Goal: Task Accomplishment & Management: Manage account settings

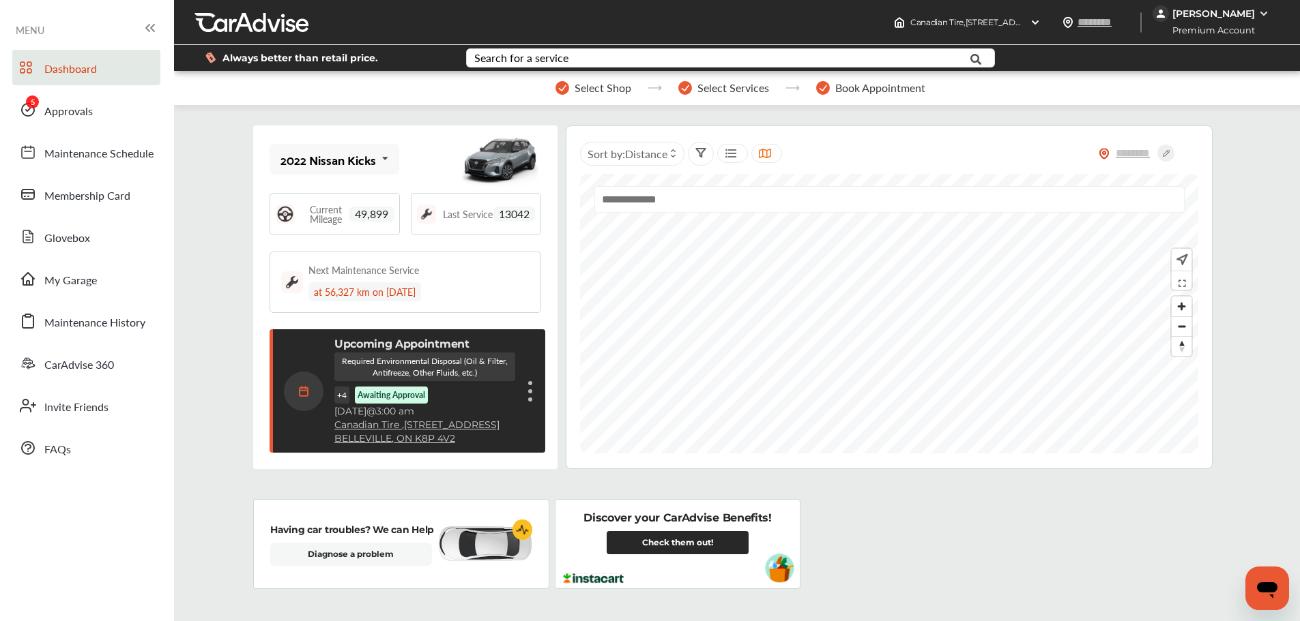
click at [79, 115] on span "Approvals" at bounding box center [68, 112] width 48 height 18
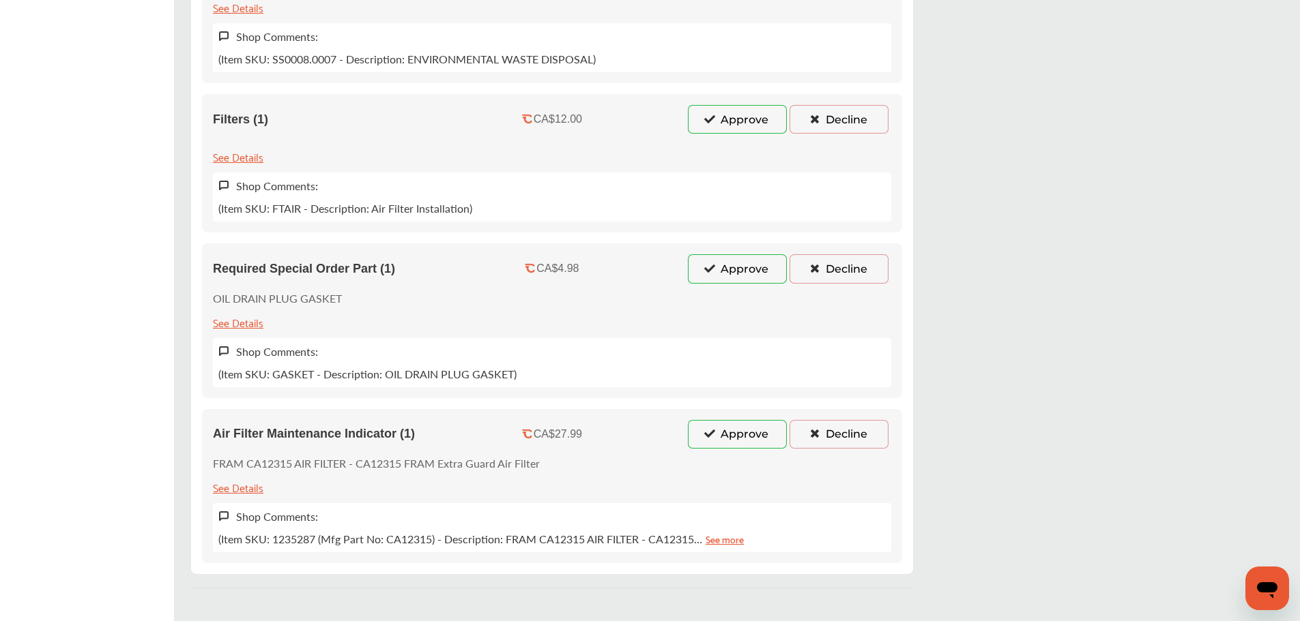
scroll to position [675, 0]
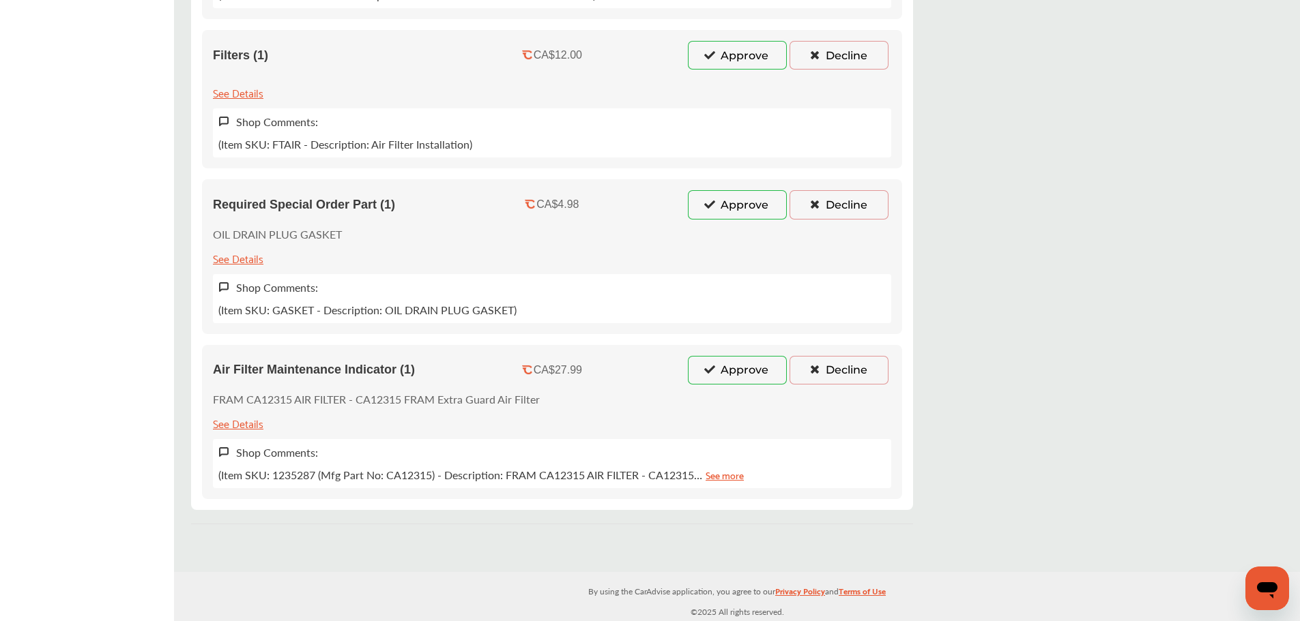
click at [724, 377] on button "Approve" at bounding box center [737, 370] width 99 height 29
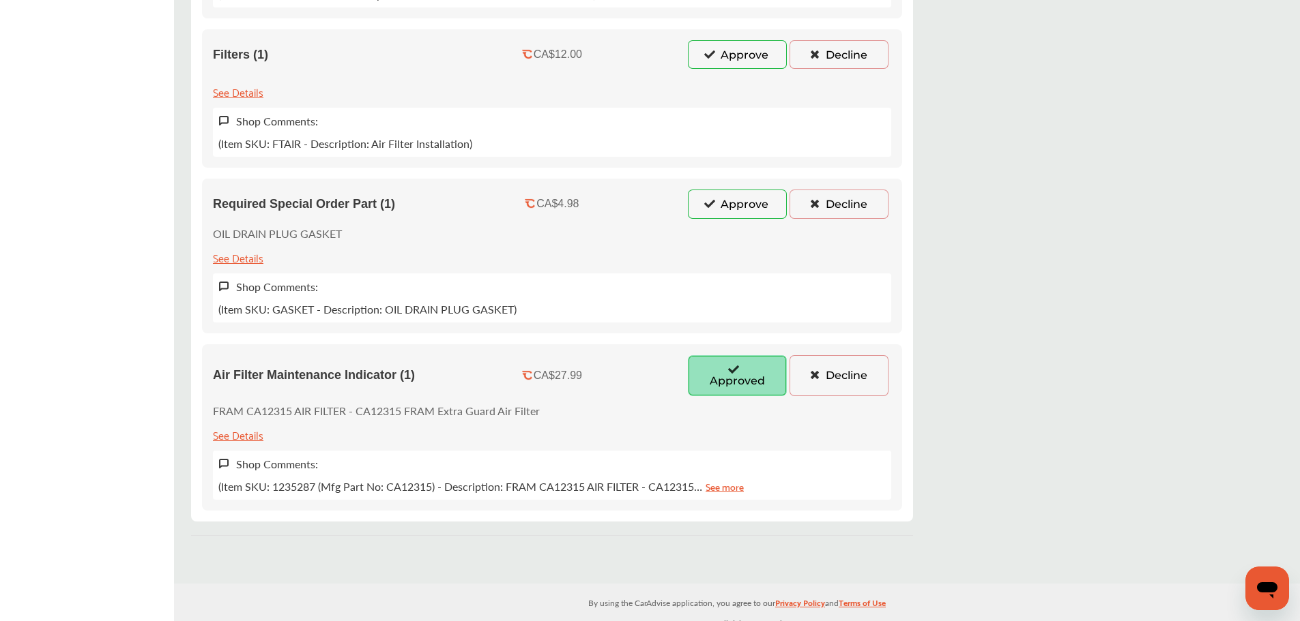
click at [731, 210] on button "Approve" at bounding box center [737, 204] width 99 height 29
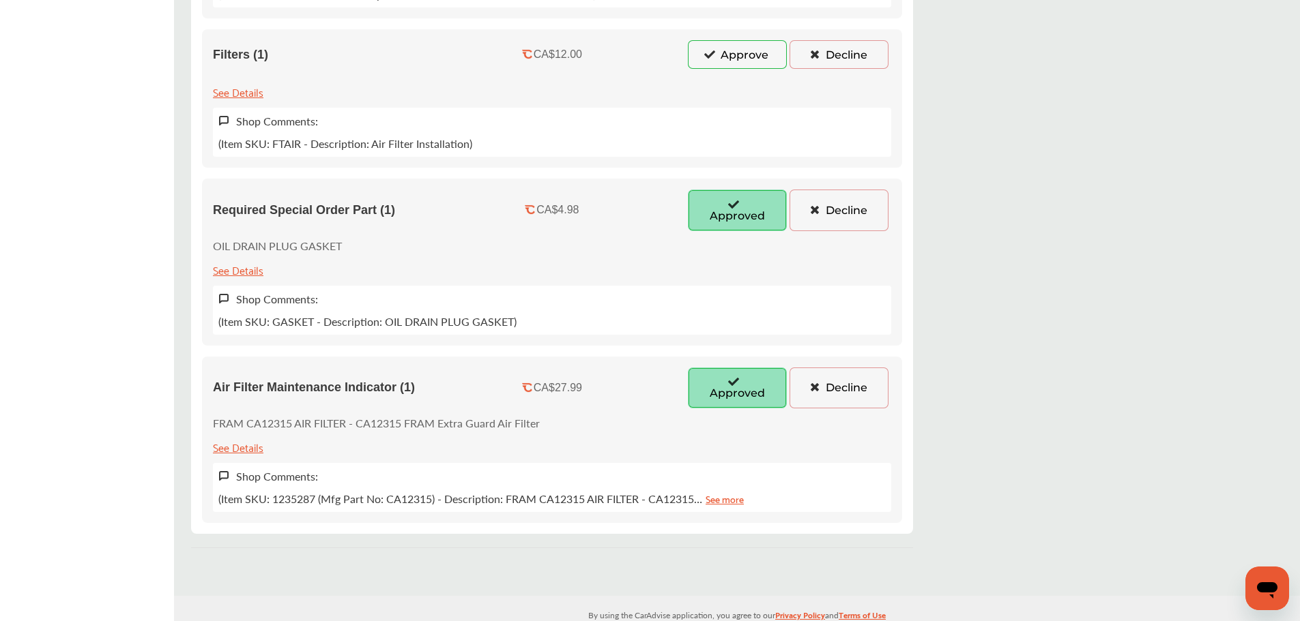
drag, startPoint x: 720, startPoint y: 69, endPoint x: 724, endPoint y: 59, distance: 10.1
click at [720, 68] on button "Approve" at bounding box center [737, 54] width 99 height 29
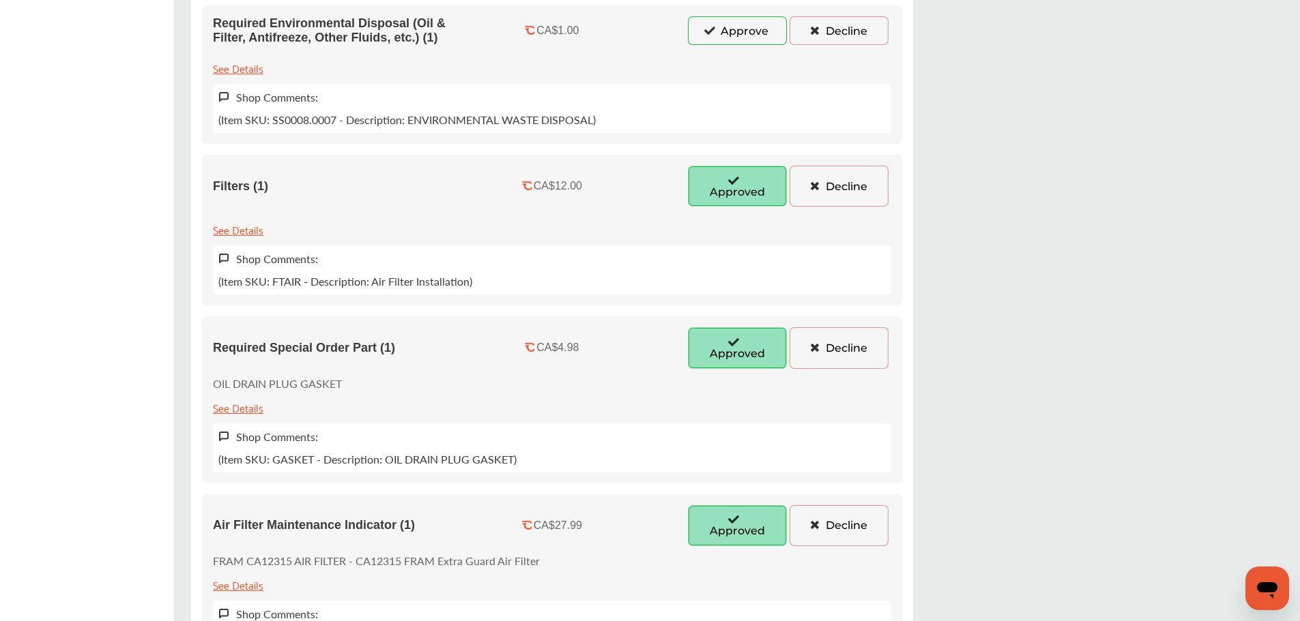
scroll to position [334, 0]
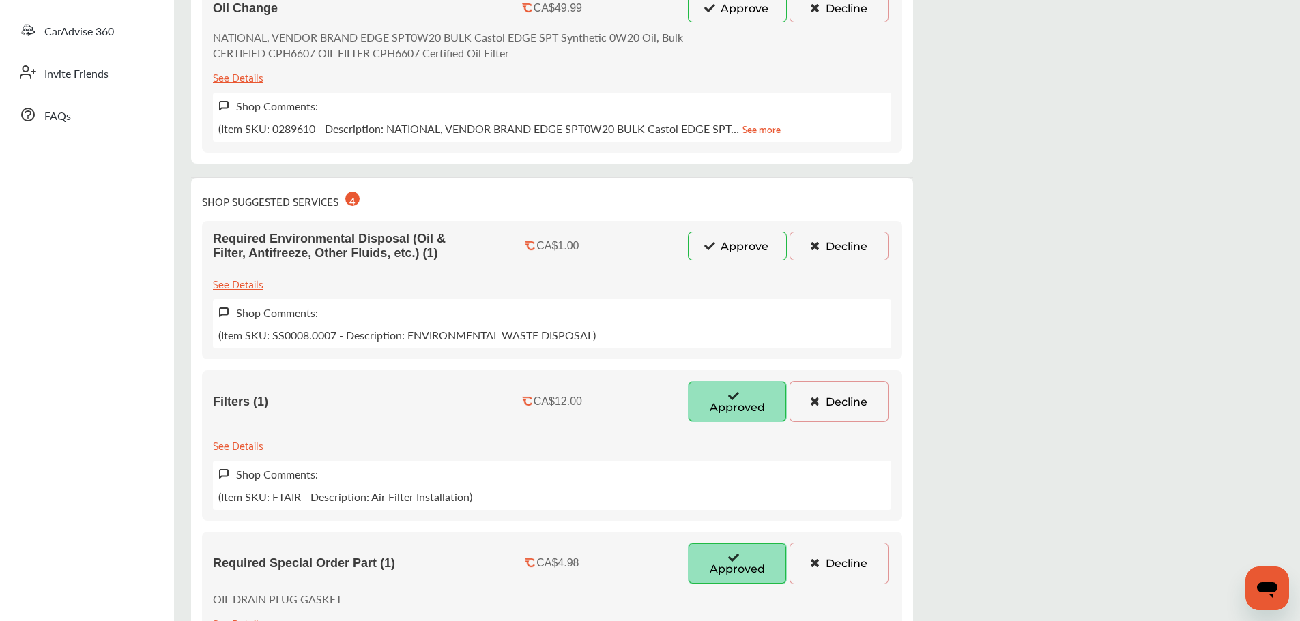
click at [727, 261] on div "Required Environmental Disposal (Oil & Filter, Antifreeze, Other Fluids, etc.) …" at bounding box center [552, 290] width 700 height 138
click at [714, 242] on button "Approve" at bounding box center [737, 246] width 99 height 29
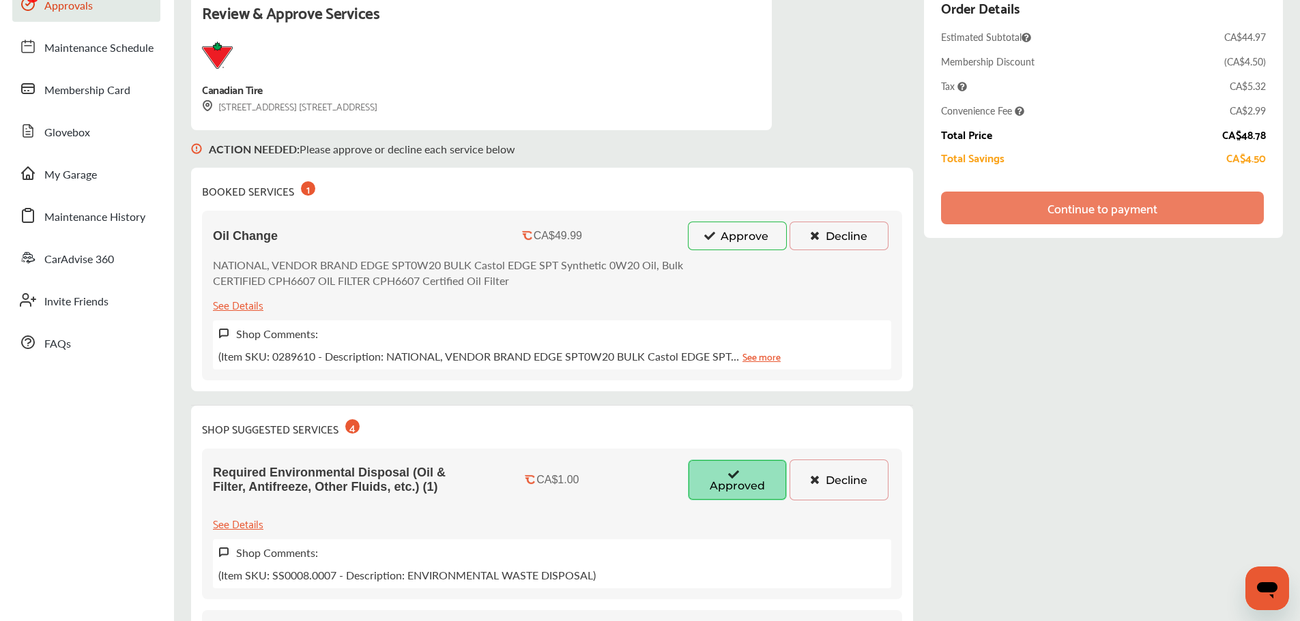
scroll to position [0, 0]
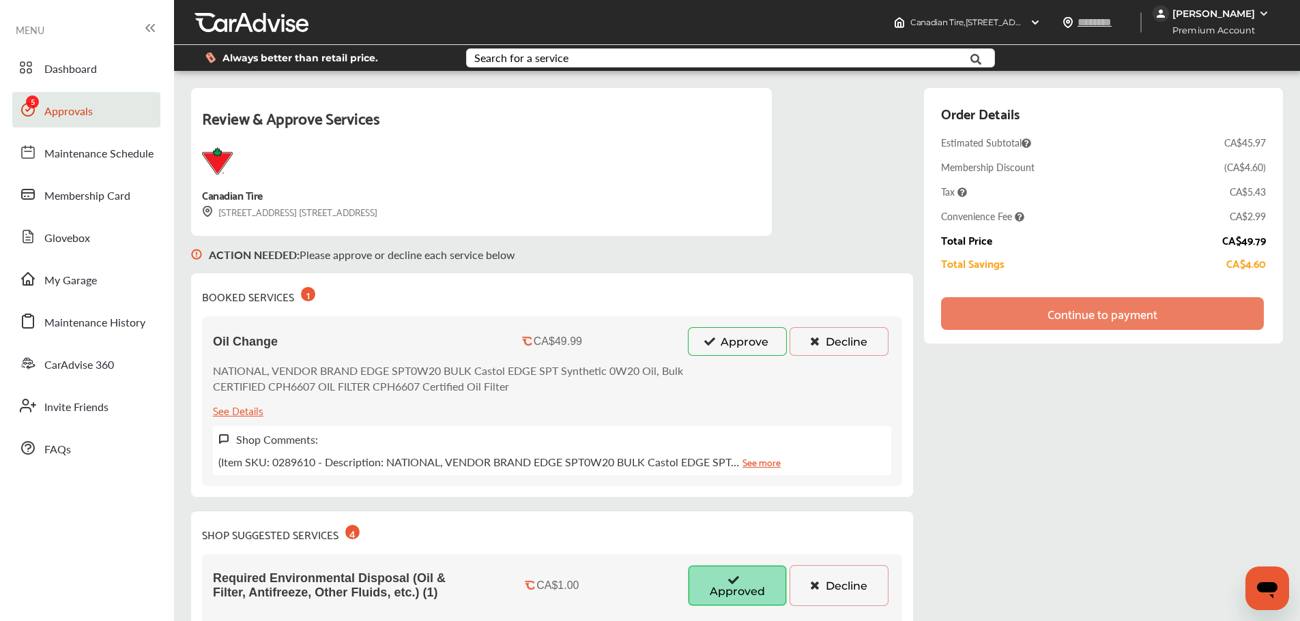
click at [726, 349] on button "Approve" at bounding box center [737, 341] width 99 height 29
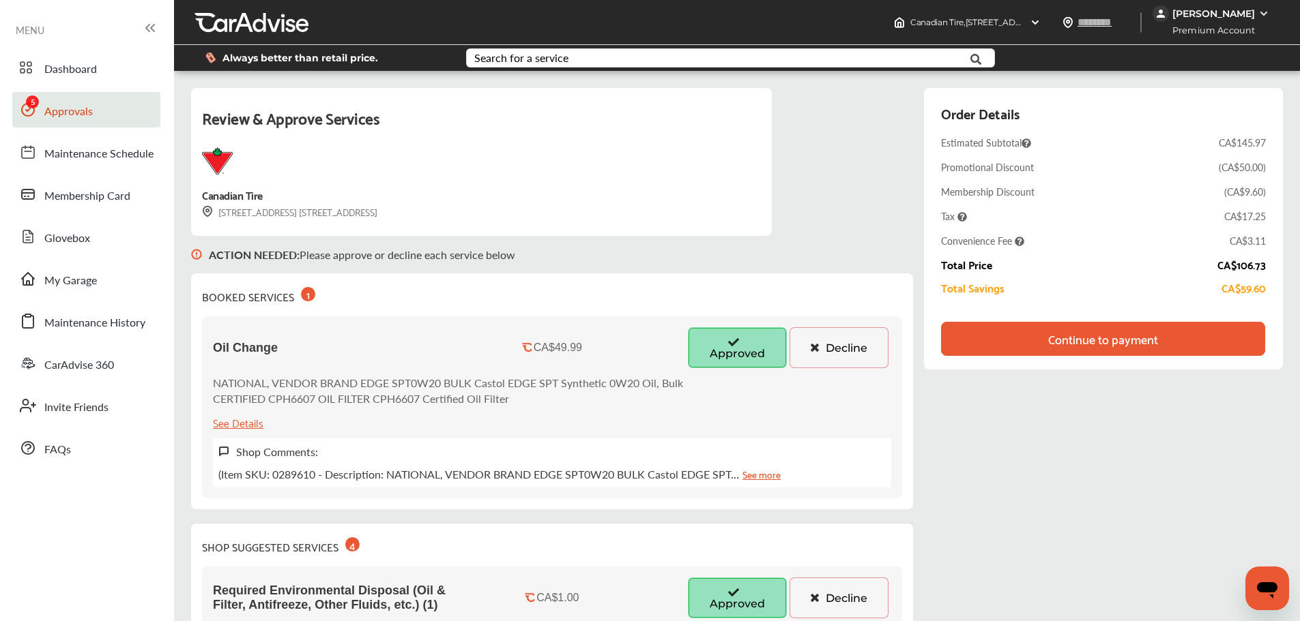
click at [1053, 332] on div "Continue to payment" at bounding box center [1103, 339] width 110 height 14
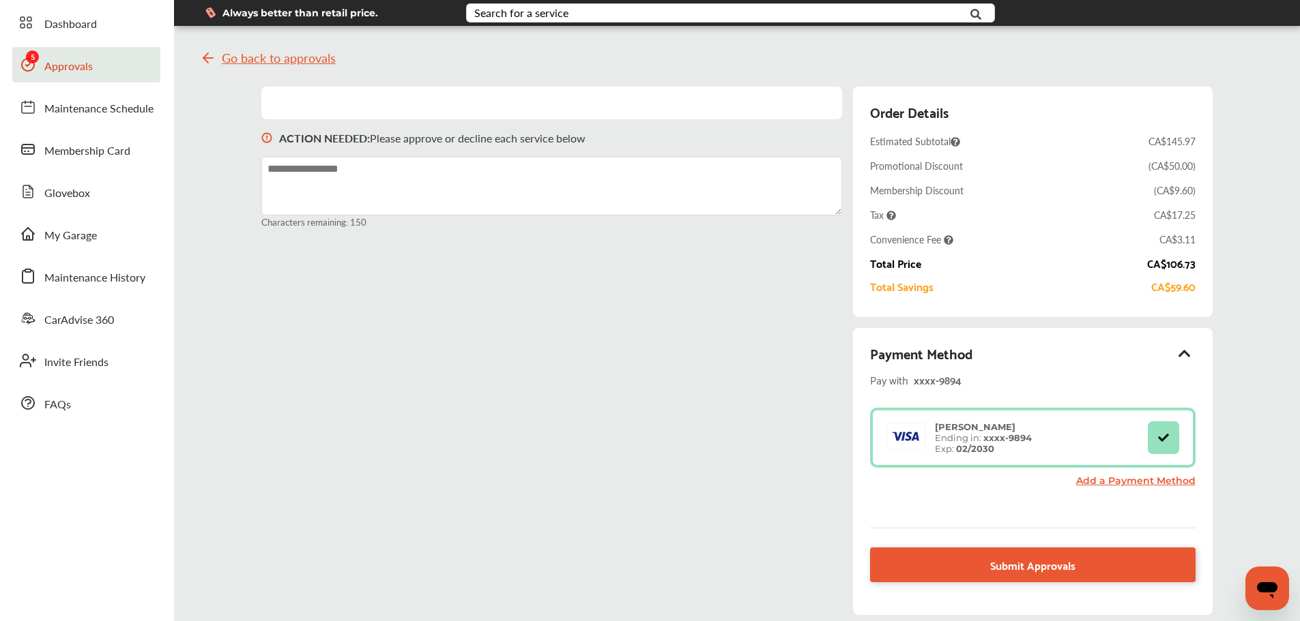
scroll to position [68, 0]
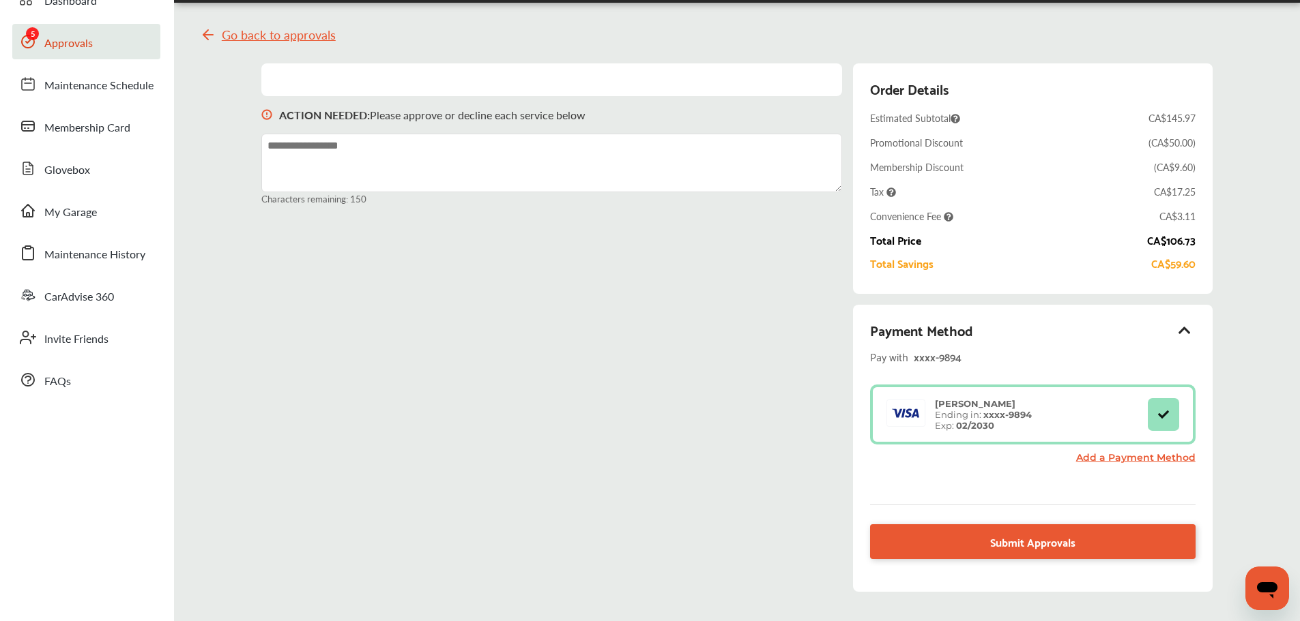
click at [1034, 558] on link "Submit Approvals" at bounding box center [1032, 542] width 325 height 35
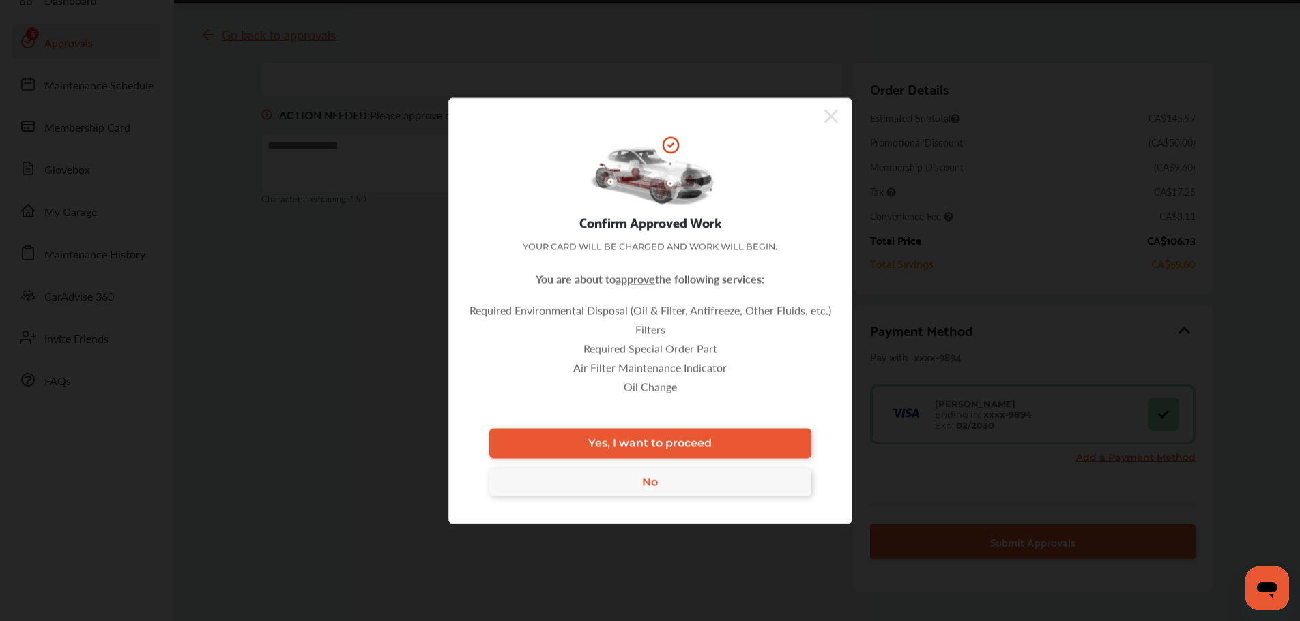
click at [756, 435] on link "Yes, I want to proceed" at bounding box center [650, 443] width 322 height 30
